Goal: Navigation & Orientation: Find specific page/section

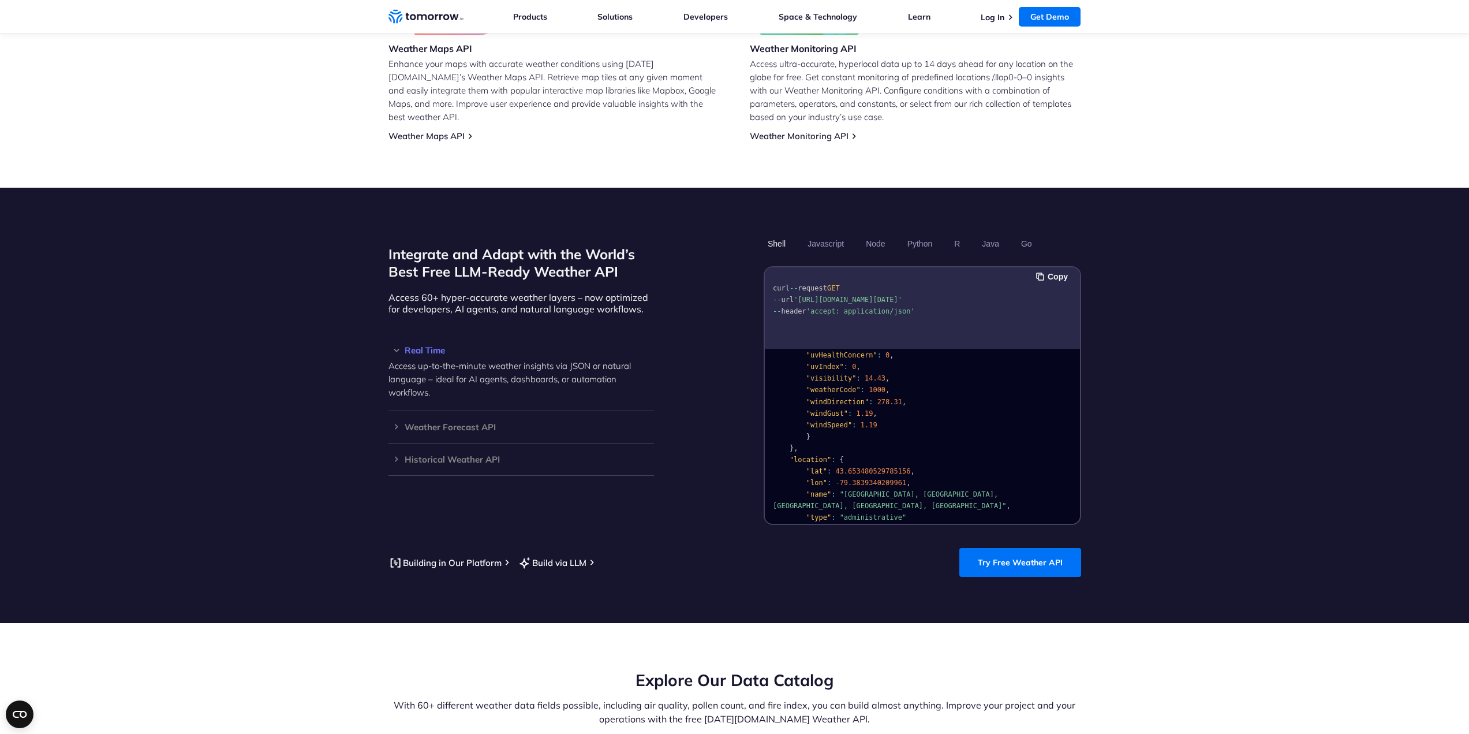
scroll to position [231, 0]
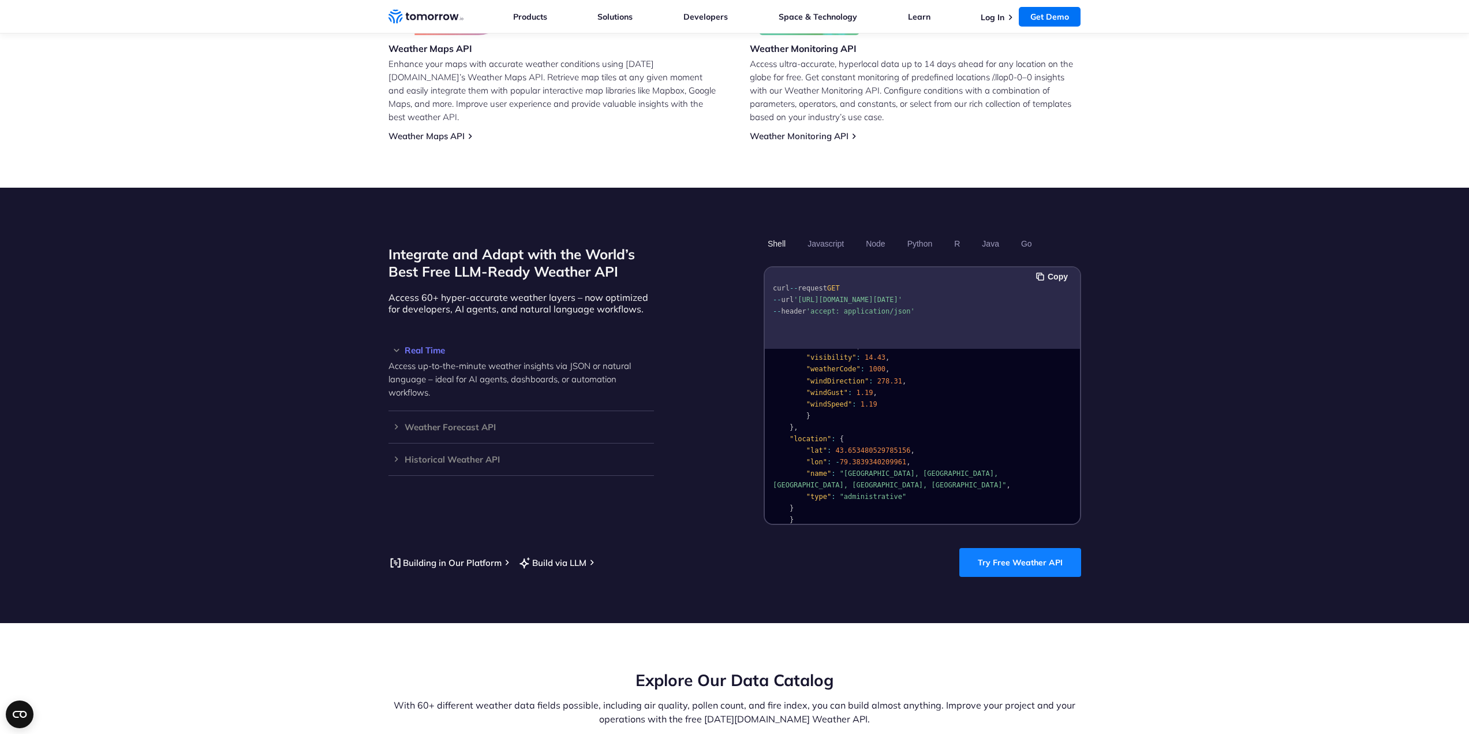
drag, startPoint x: 1017, startPoint y: 547, endPoint x: 1038, endPoint y: 547, distance: 20.8
click at [1017, 548] on link "Try Free Weather API" at bounding box center [1020, 562] width 122 height 29
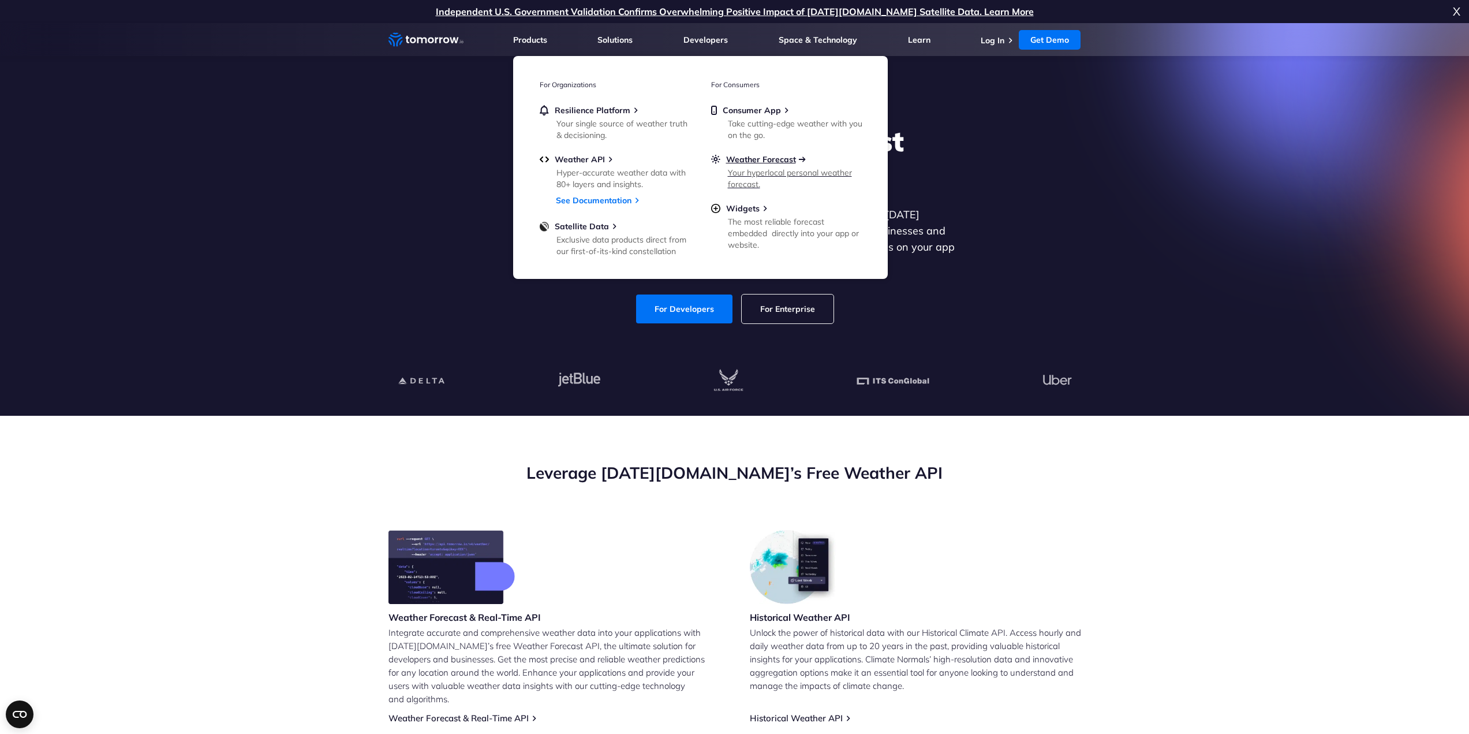
click at [763, 158] on span "Weather Forecast" at bounding box center [761, 159] width 70 height 10
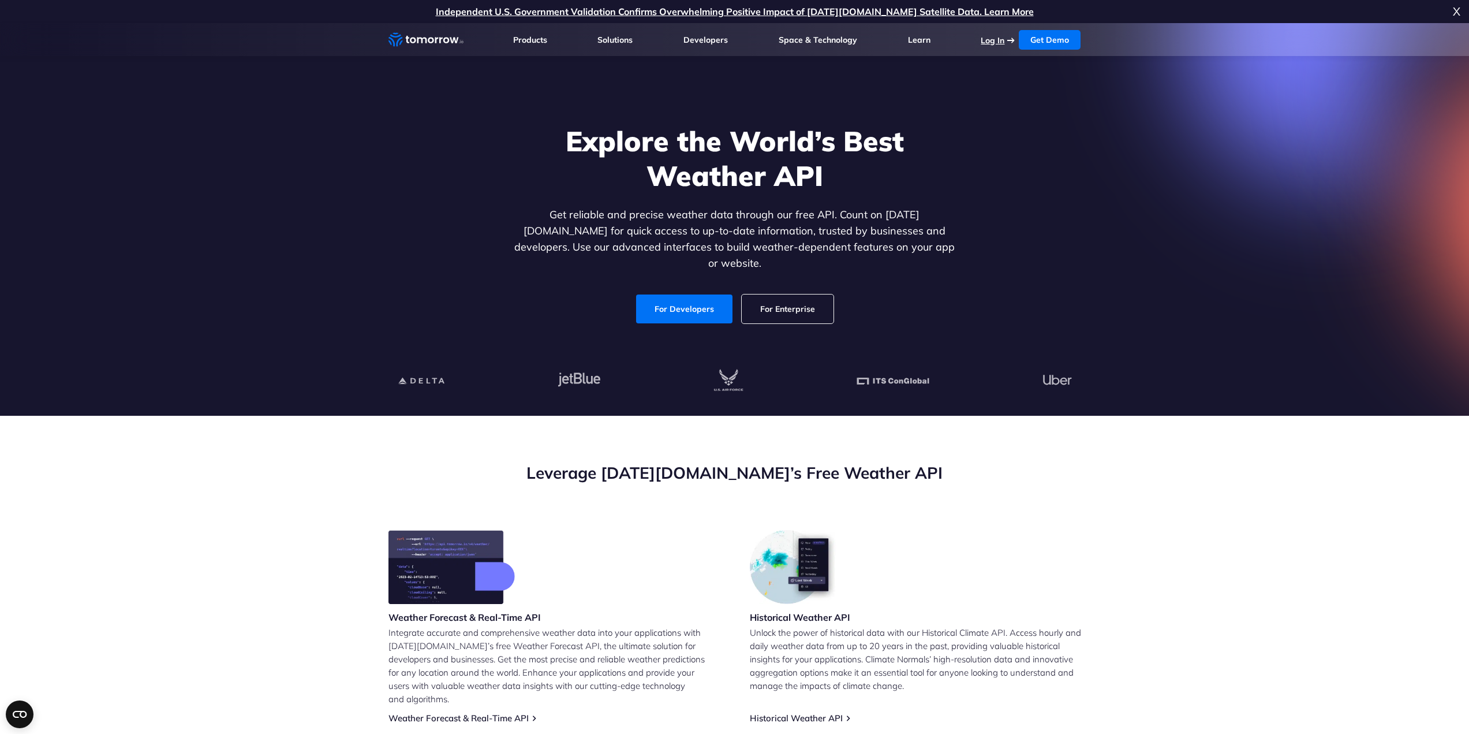
click at [996, 38] on link "Log In" at bounding box center [993, 40] width 24 height 10
